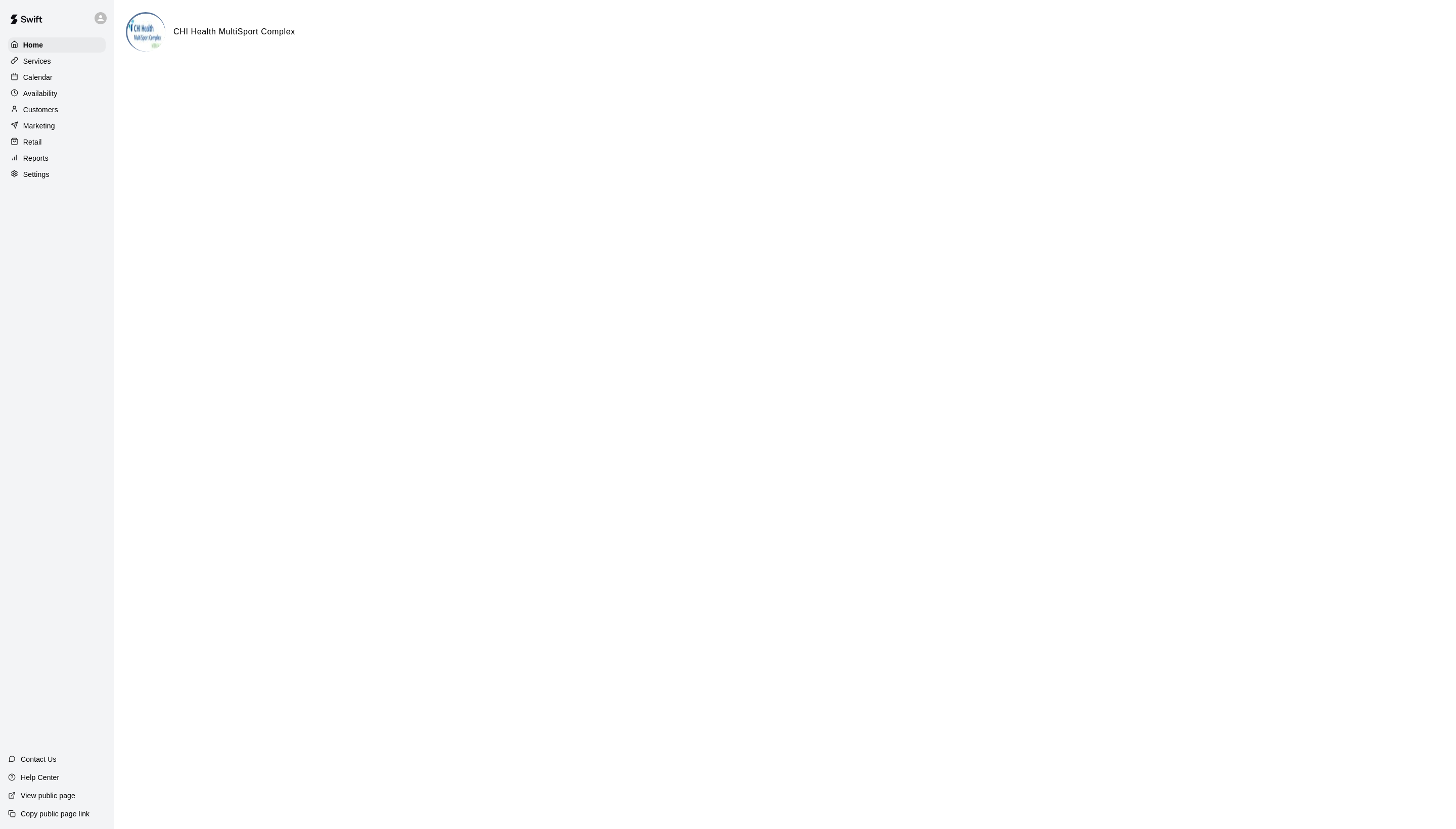
click at [58, 94] on div "Home Services Calendar Availability Customers Marketing Retail Reports Settings" at bounding box center [57, 110] width 114 height 146
click at [52, 82] on p "Calendar" at bounding box center [38, 77] width 30 height 10
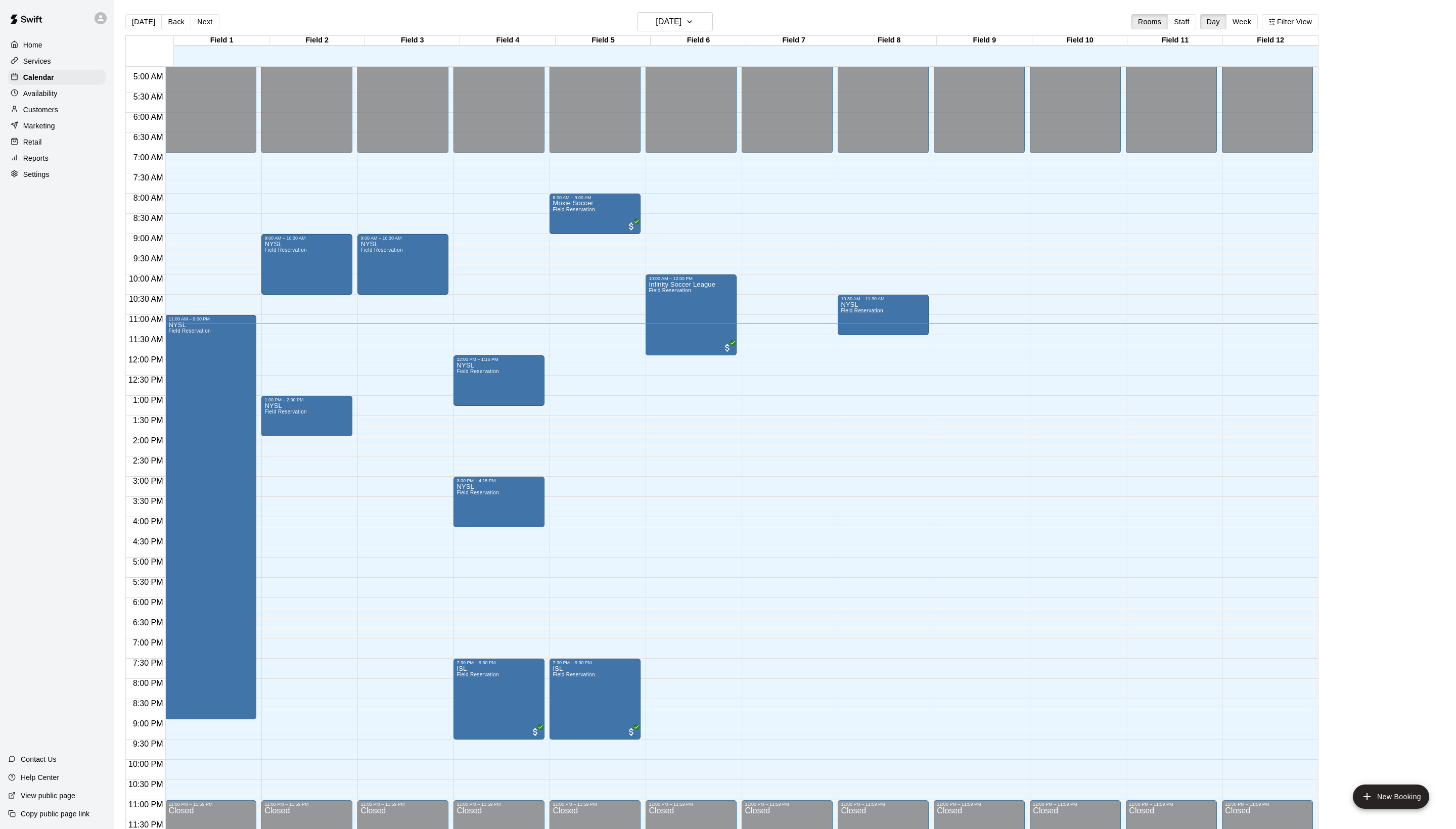
scroll to position [203, 0]
drag, startPoint x: 853, startPoint y: 397, endPoint x: 852, endPoint y: 448, distance: 51.0
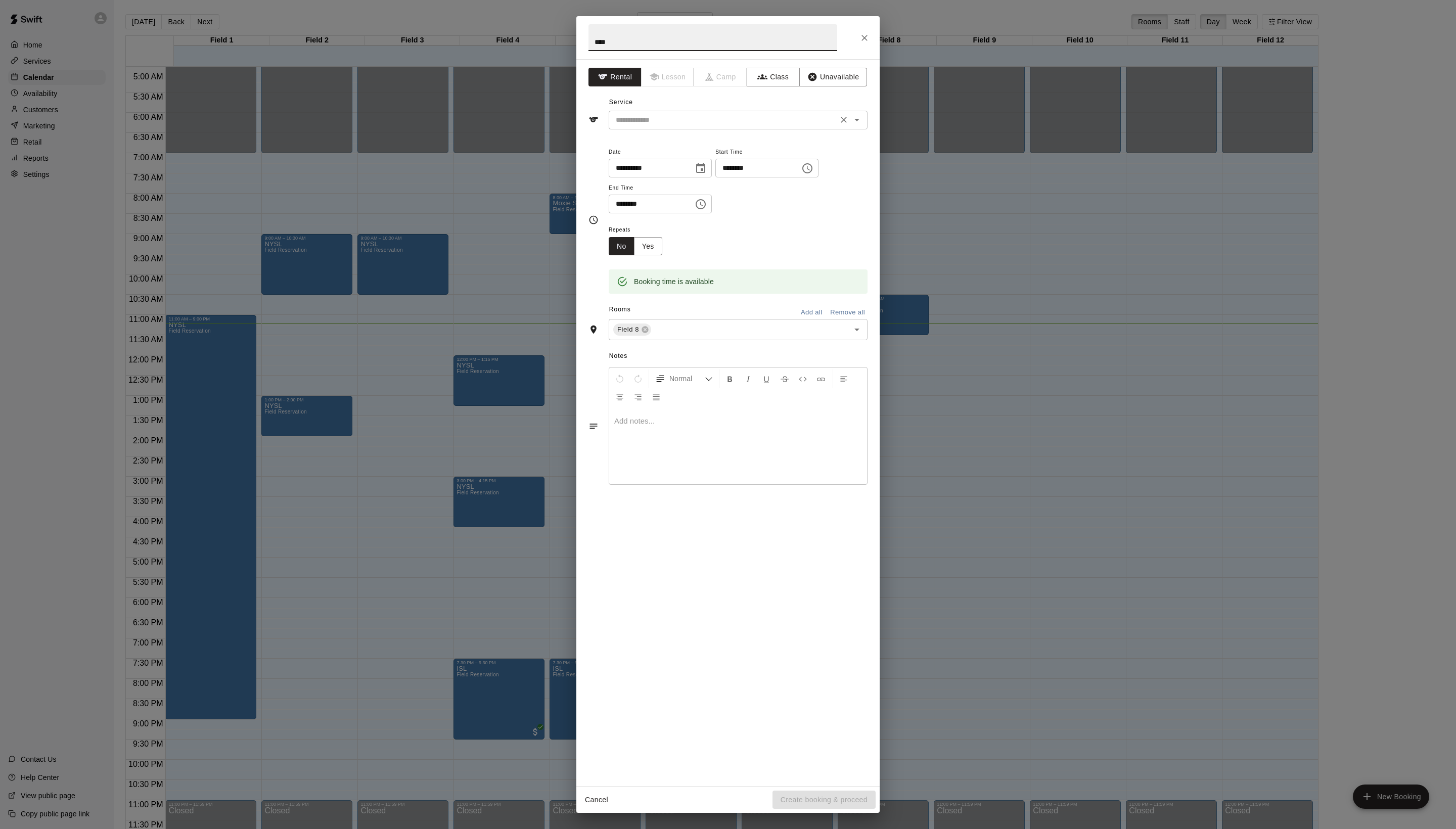
type input "****"
click at [647, 126] on input "text" at bounding box center [723, 120] width 223 height 12
click at [647, 156] on ul "Field Reservation" at bounding box center [748, 165] width 238 height 25
click at [671, 165] on li "Field Reservation" at bounding box center [748, 164] width 238 height 16
type input "**********"
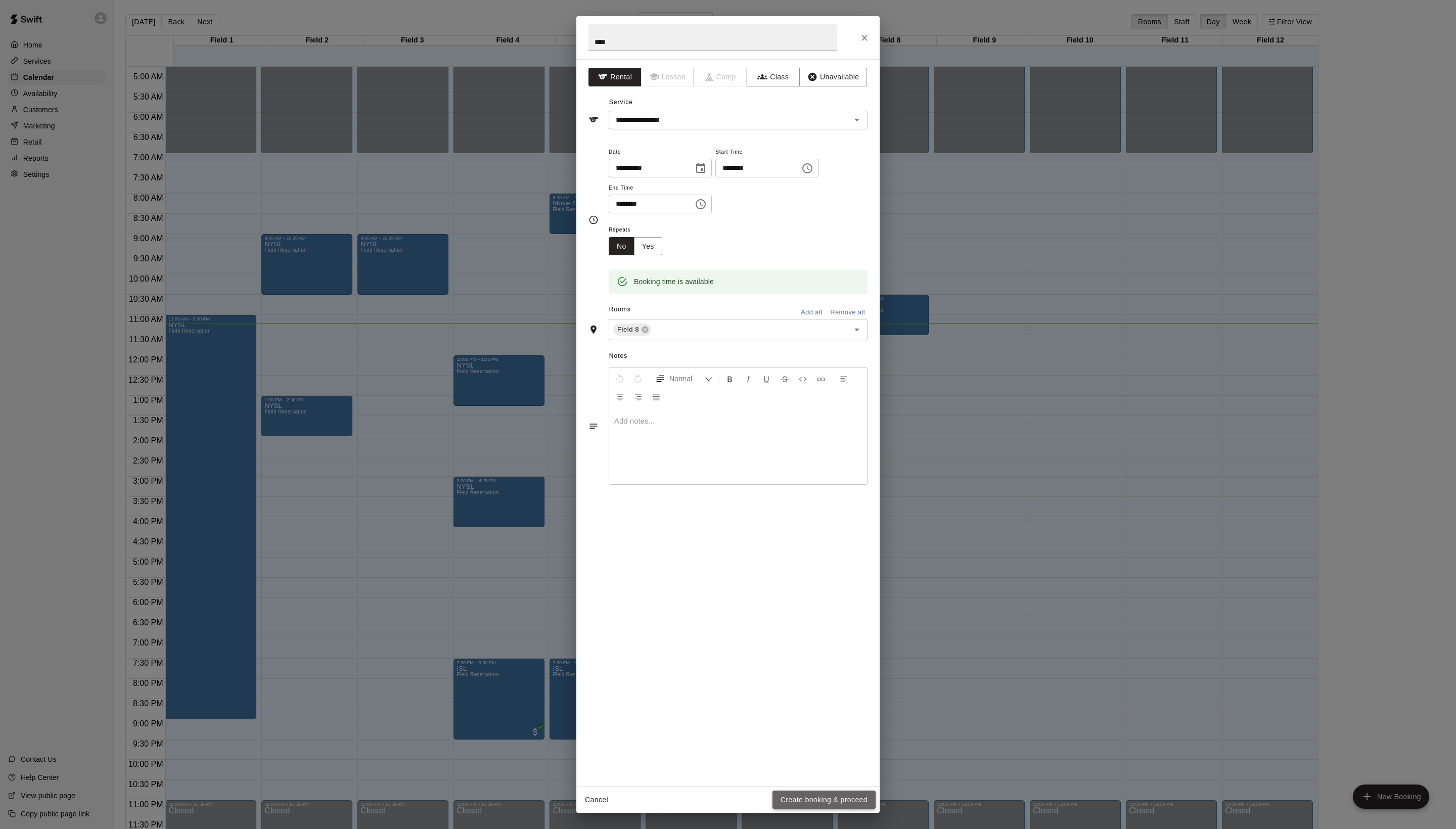
click at [822, 791] on button "Create booking & proceed" at bounding box center [824, 800] width 103 height 19
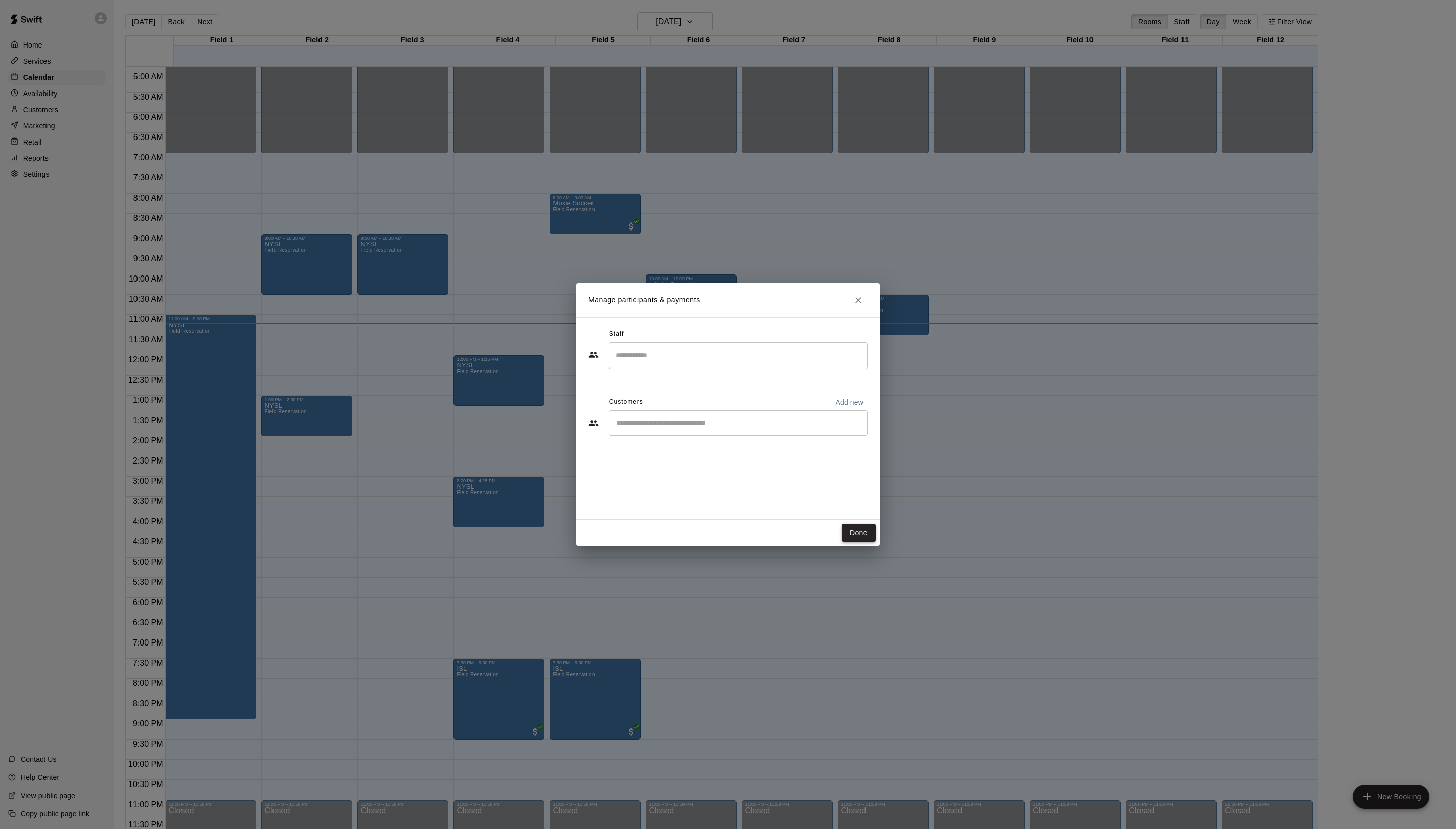
click at [855, 542] on button "Done" at bounding box center [858, 533] width 33 height 19
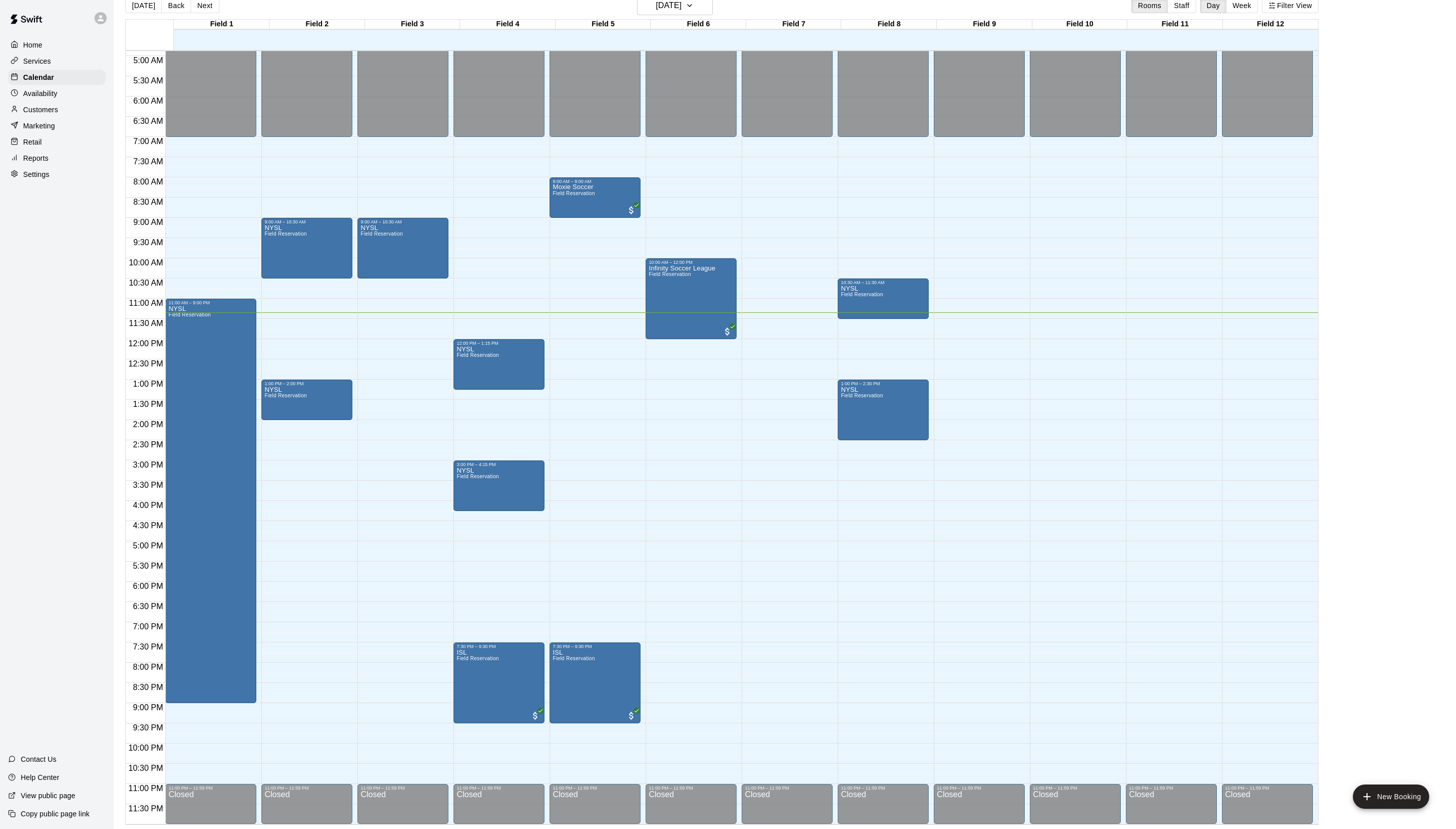
scroll to position [16, 0]
drag, startPoint x: 671, startPoint y: 668, endPoint x: 671, endPoint y: 698, distance: 30.0
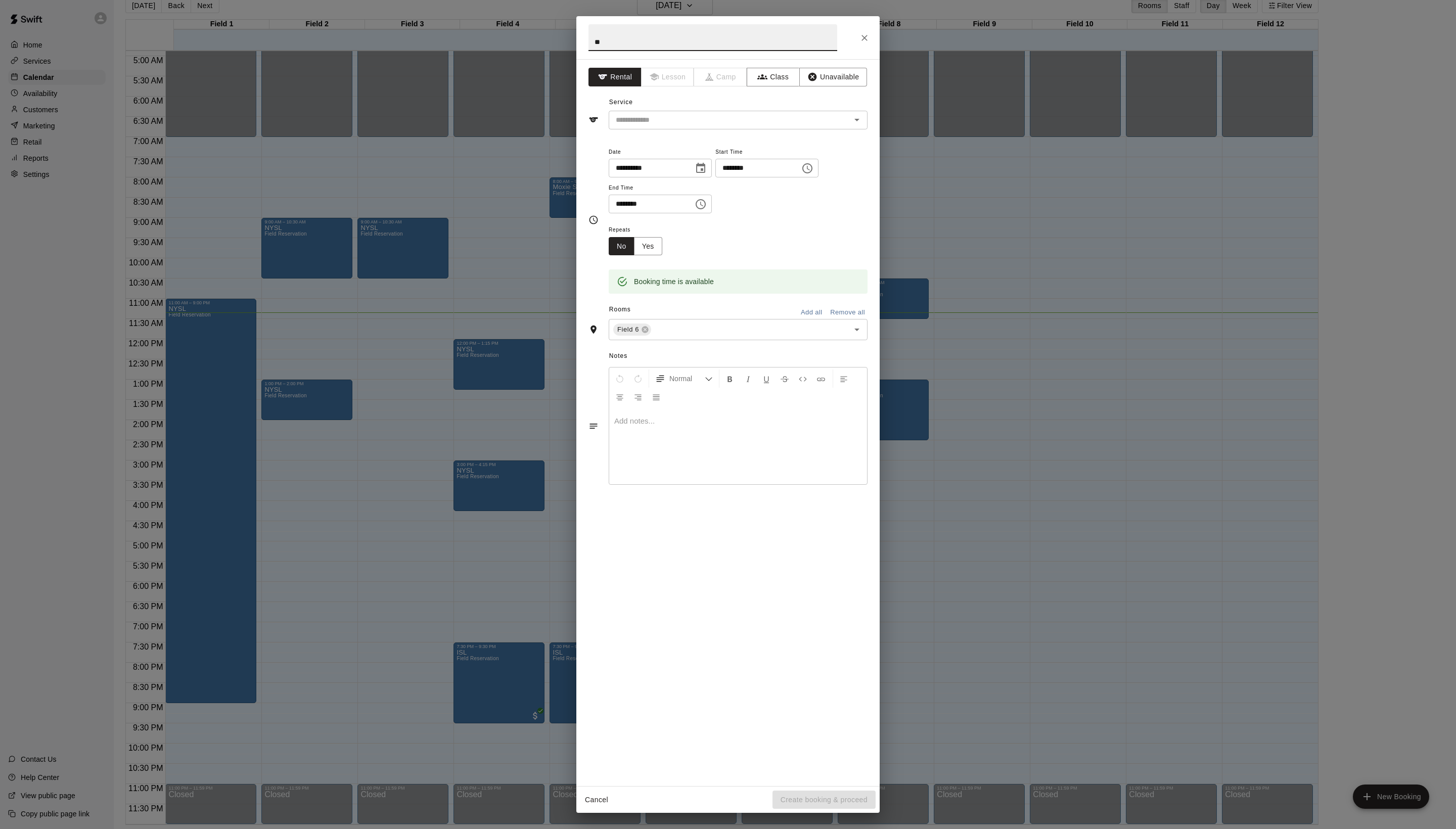
type input "*"
type input "**********"
click at [690, 126] on input "text" at bounding box center [723, 120] width 223 height 12
click at [690, 165] on li "Field Reservation" at bounding box center [748, 164] width 238 height 16
type input "**********"
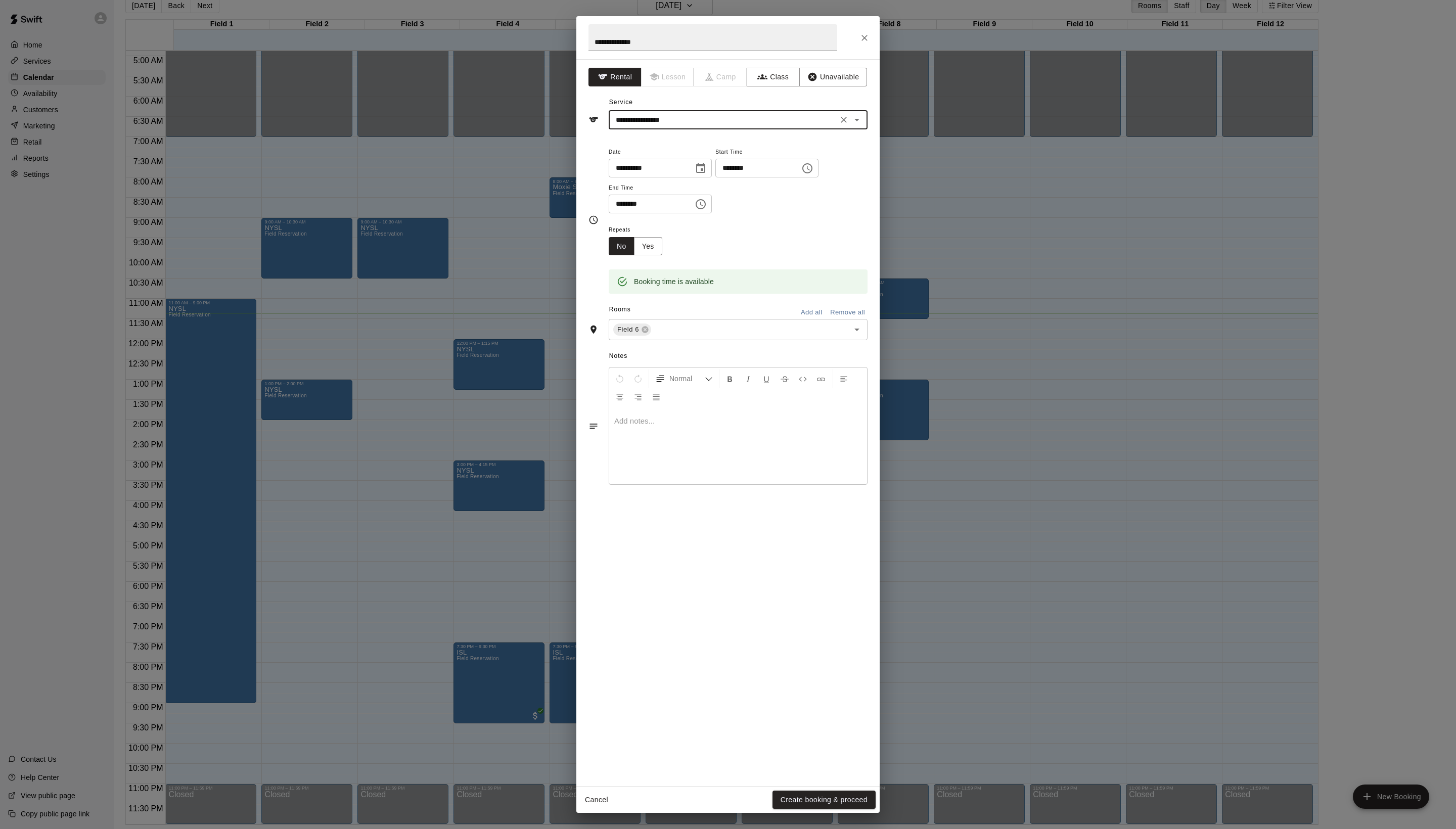
click at [805, 787] on div "Cancel Create booking & proceed" at bounding box center [728, 800] width 303 height 26
click at [806, 801] on button "Create booking & proceed" at bounding box center [824, 800] width 103 height 19
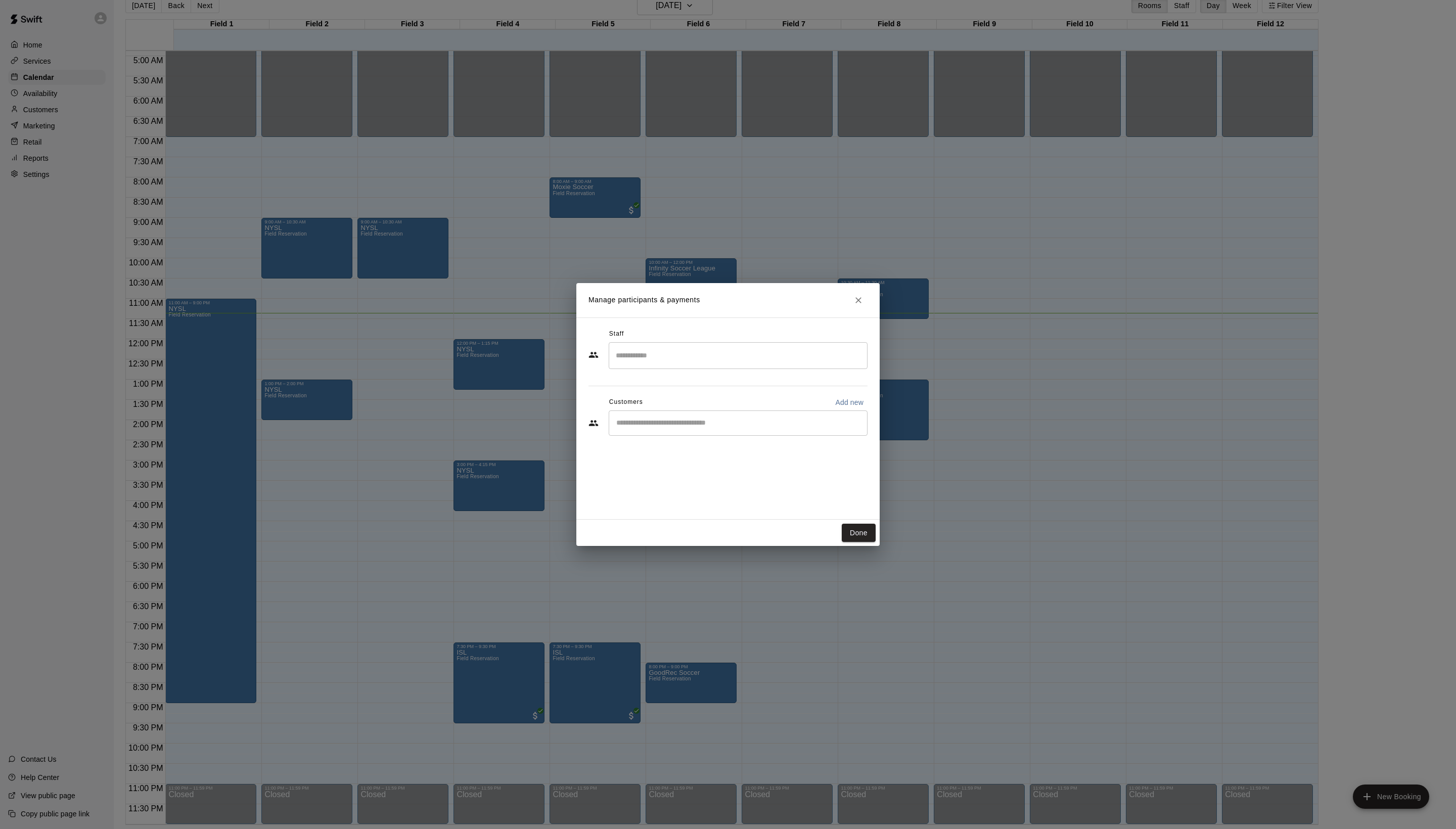
click at [662, 446] on div "Staff ​ Customers Add new ​" at bounding box center [728, 386] width 279 height 120
click at [662, 429] on input "Start typing to search customers..." at bounding box center [738, 423] width 250 height 10
type input "******"
click at [682, 482] on span "[EMAIL_ADDRESS][DOMAIN_NAME]" at bounding box center [712, 479] width 109 height 7
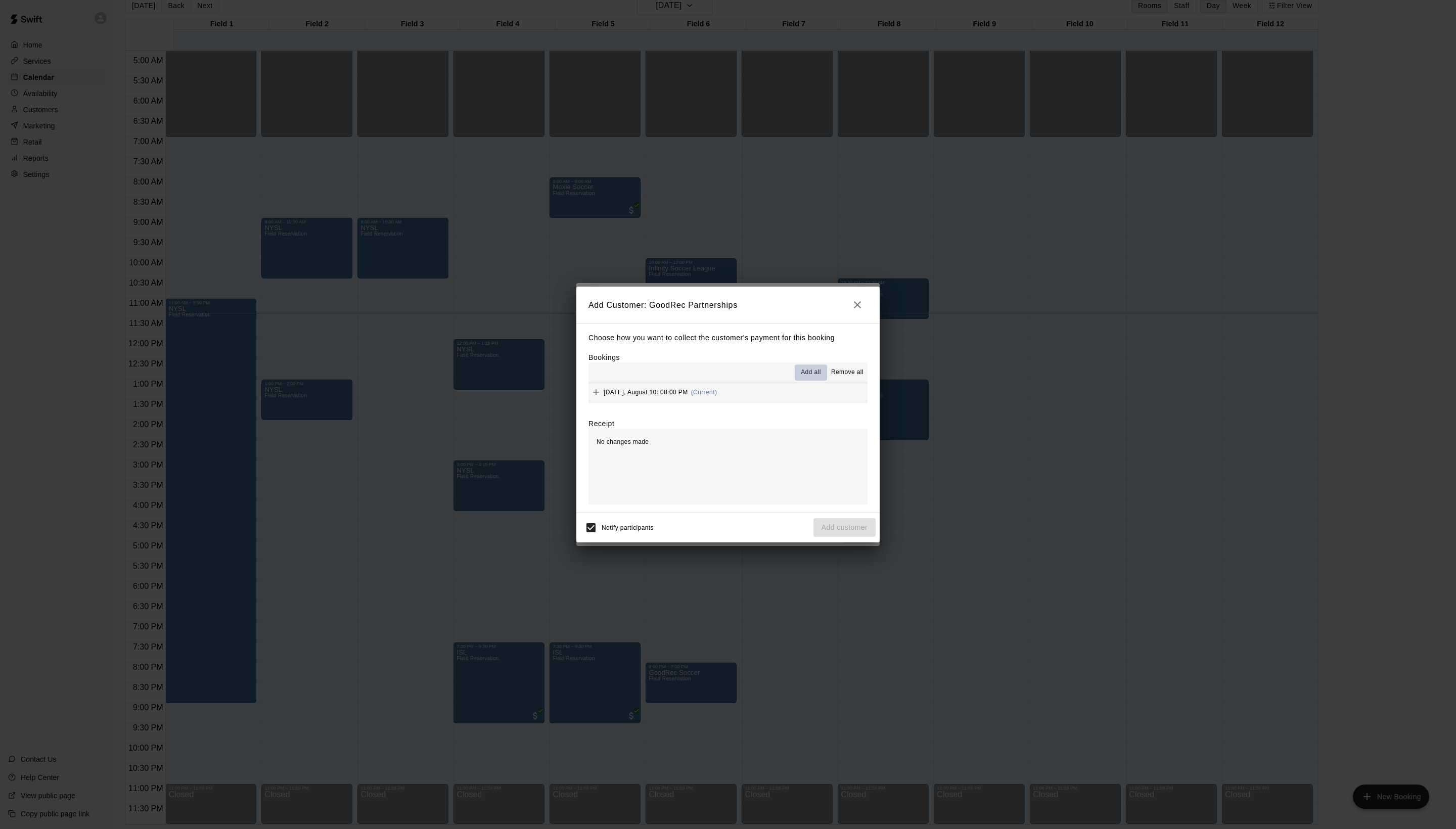
click at [795, 381] on button "Add all" at bounding box center [811, 372] width 33 height 16
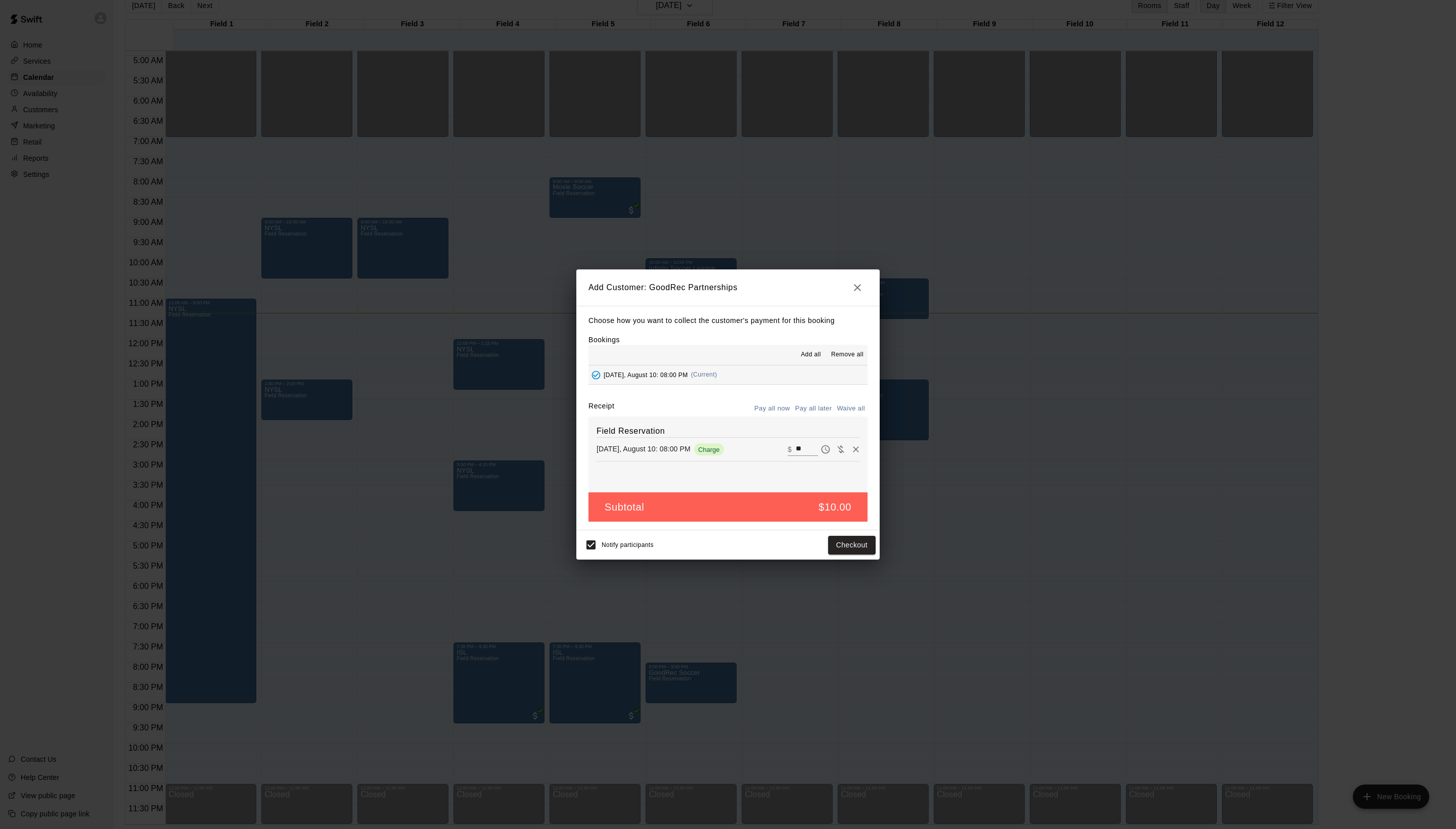
click at [852, 417] on button "Waive all" at bounding box center [851, 409] width 33 height 16
type input "*"
click at [856, 555] on button "Add customer" at bounding box center [844, 545] width 62 height 19
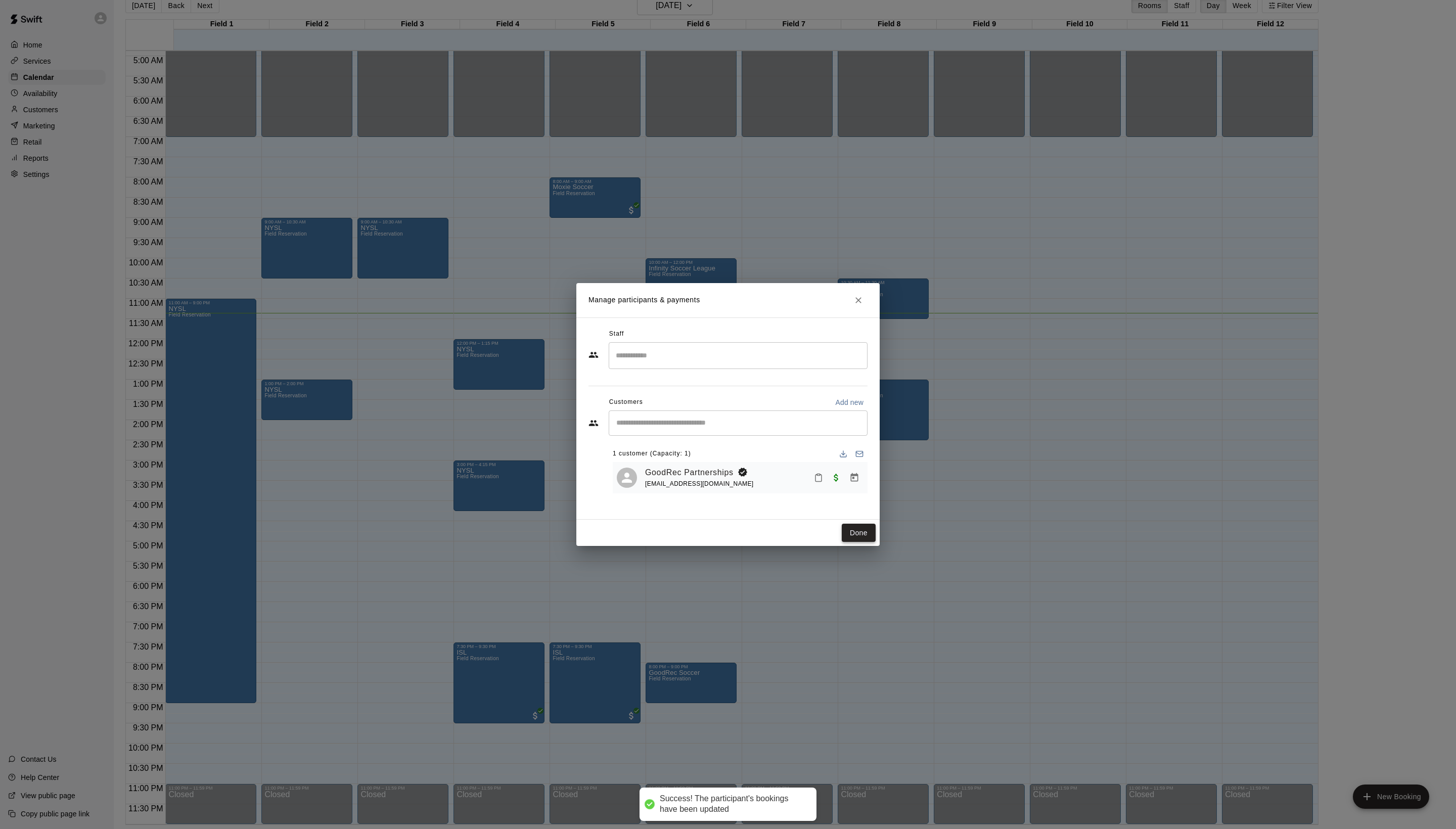
click at [849, 542] on button "Done" at bounding box center [858, 533] width 33 height 19
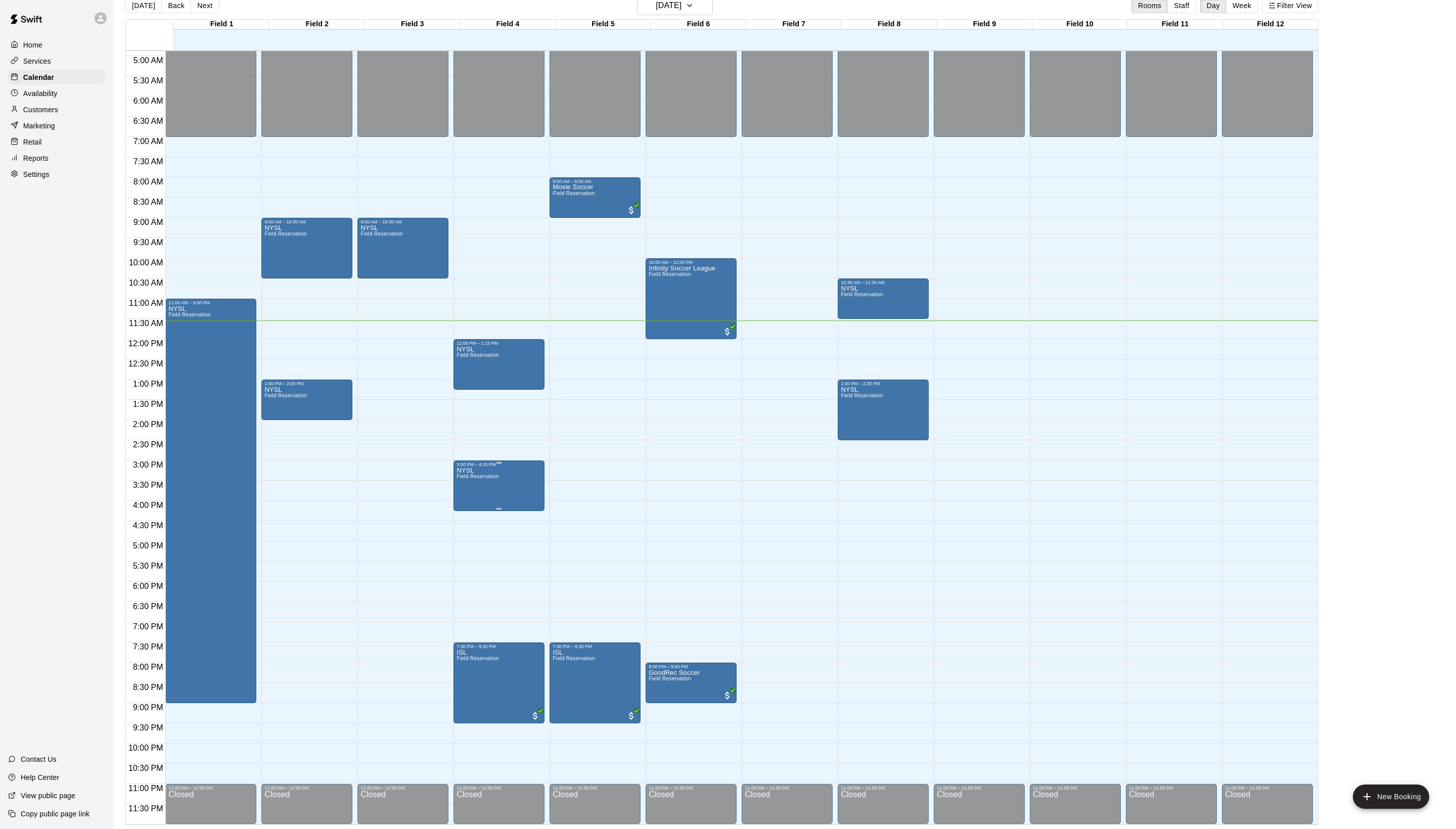
click at [499, 479] on span "Field Reservation" at bounding box center [478, 476] width 42 height 5
click at [478, 545] on icon "delete" at bounding box center [474, 541] width 7 height 9
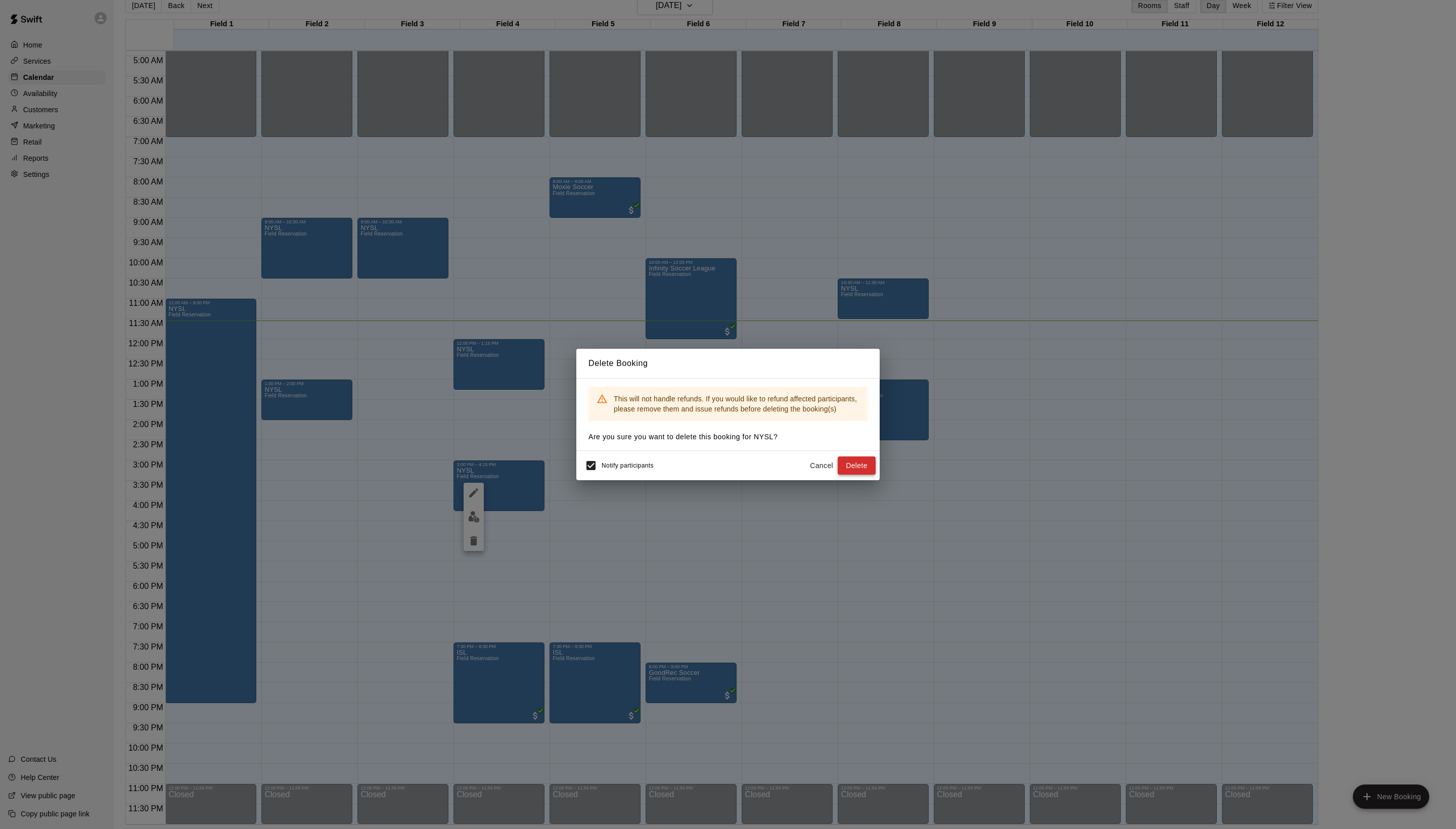
click at [841, 475] on button "Delete" at bounding box center [856, 466] width 38 height 19
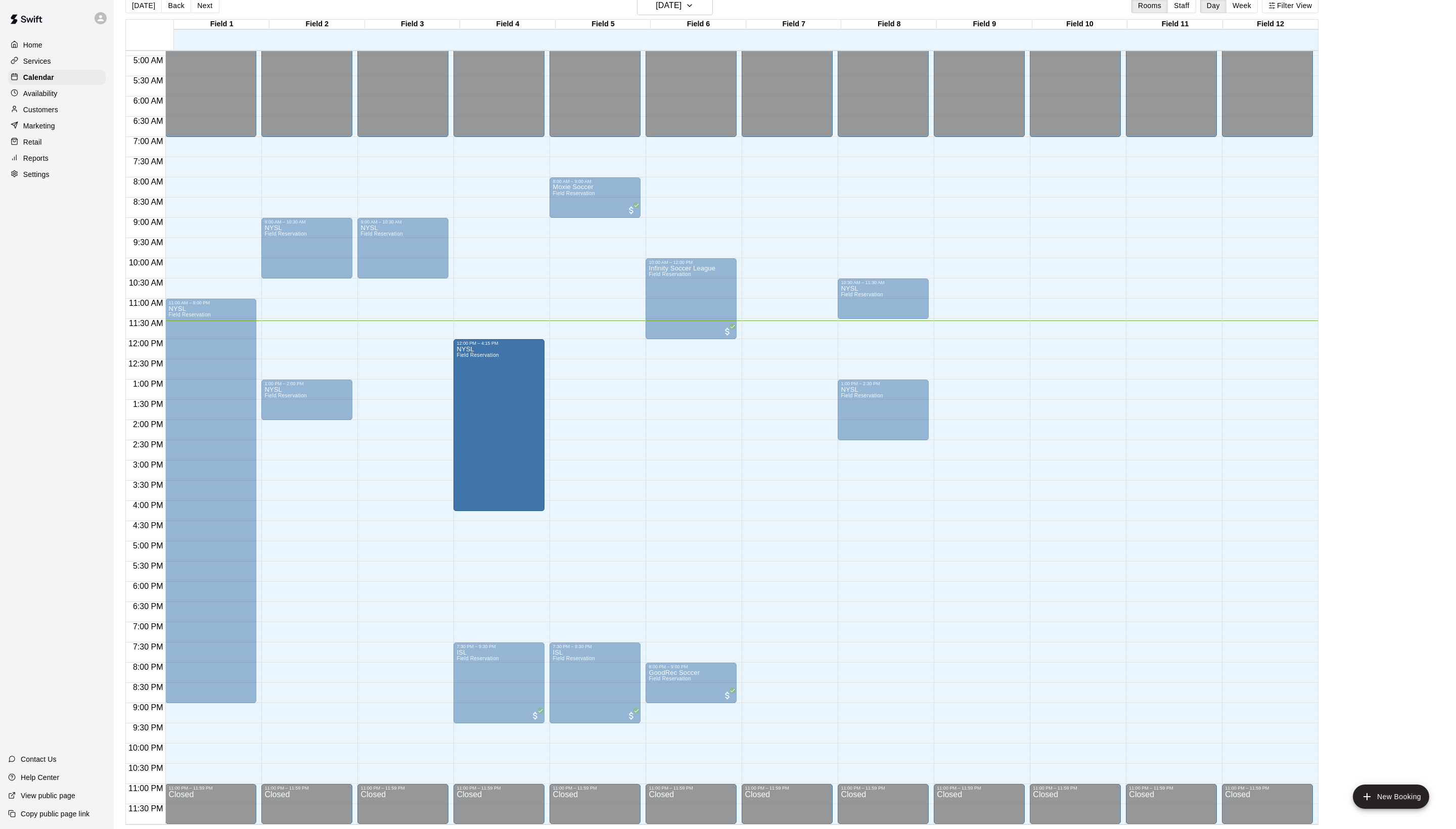
drag, startPoint x: 506, startPoint y: 386, endPoint x: 492, endPoint y: 510, distance: 124.8
